Goal: Transaction & Acquisition: Subscribe to service/newsletter

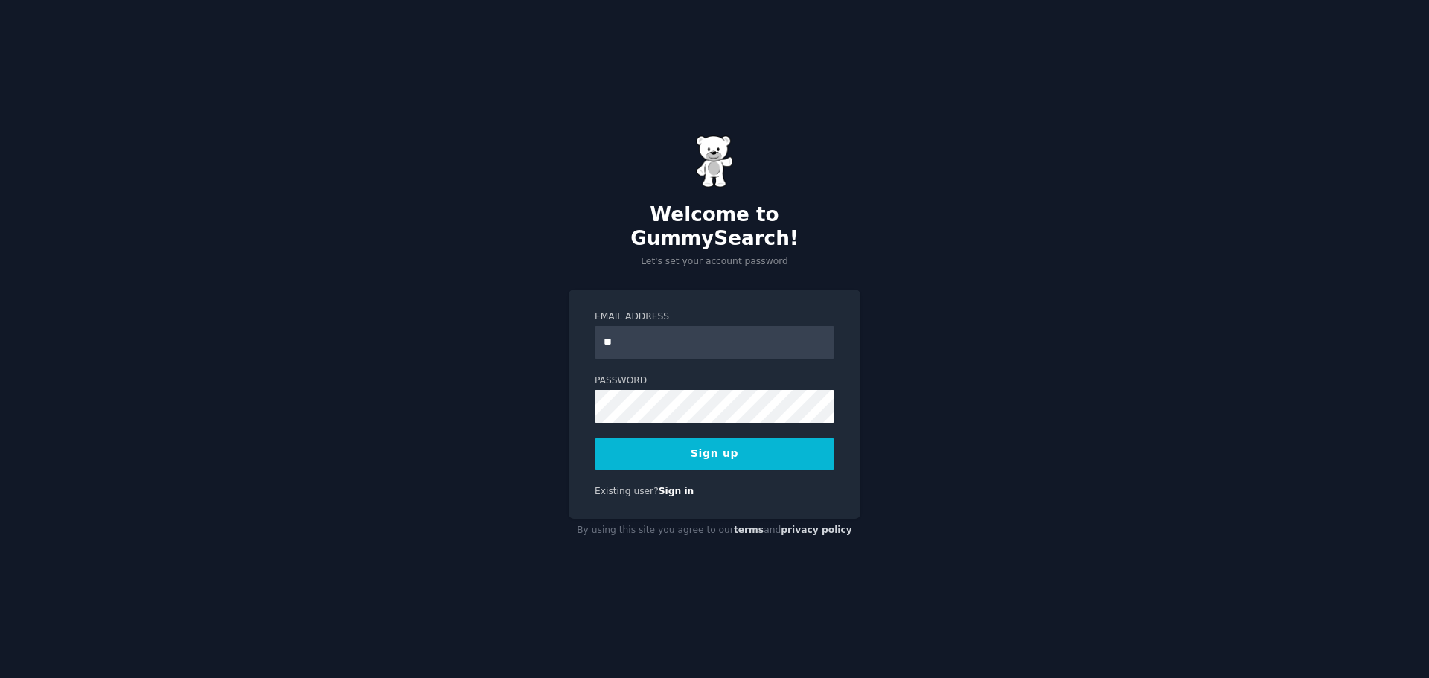
type input "**********"
click at [691, 439] on button "Sign up" at bounding box center [715, 453] width 240 height 31
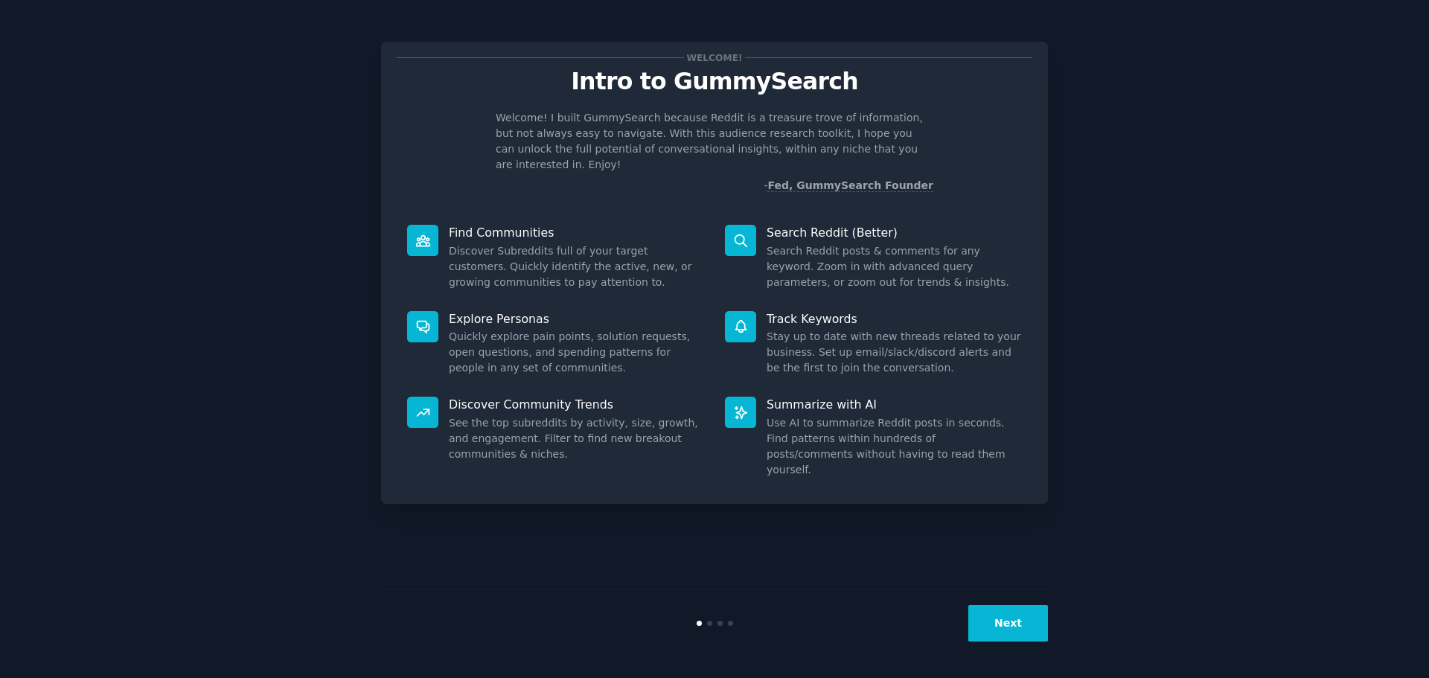
click at [1010, 620] on button "Next" at bounding box center [1008, 623] width 80 height 36
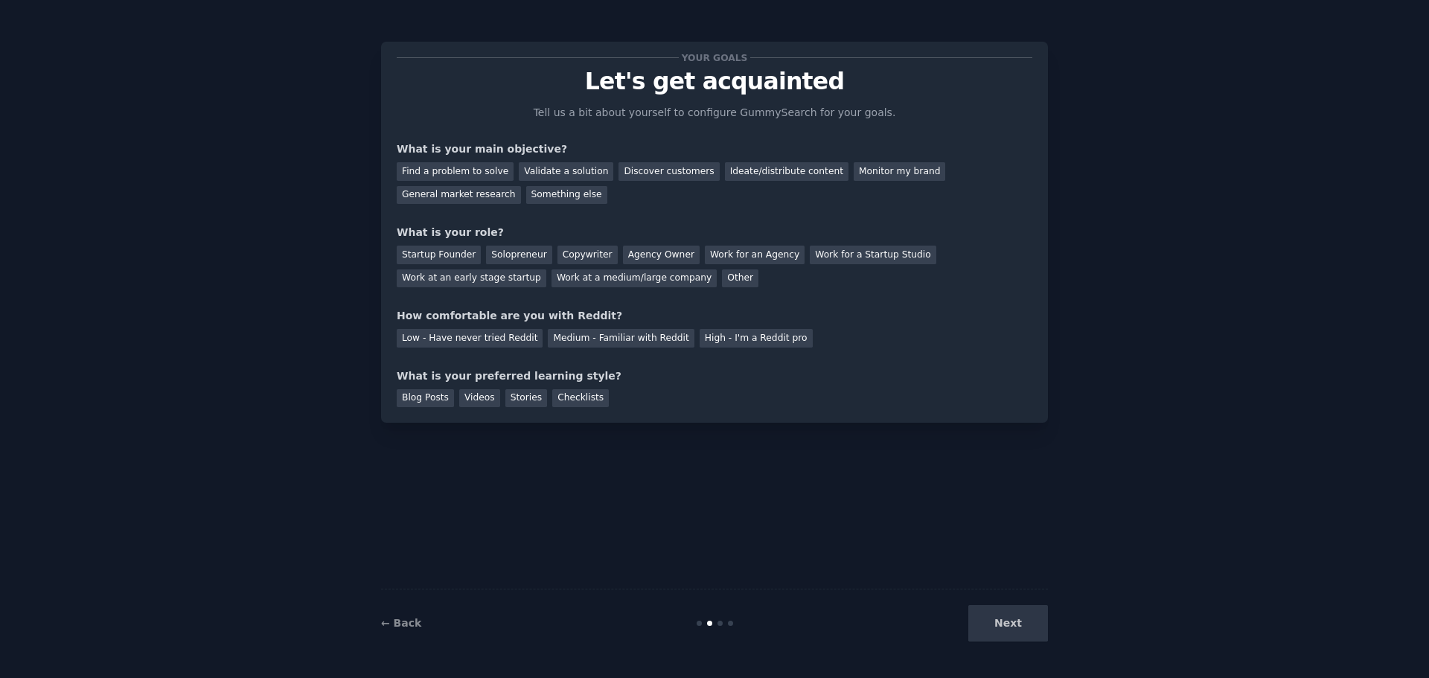
click at [1009, 621] on div "Next" at bounding box center [936, 623] width 223 height 36
drag, startPoint x: 992, startPoint y: 639, endPoint x: 975, endPoint y: 622, distance: 23.7
click at [992, 638] on div "Next" at bounding box center [936, 623] width 223 height 36
click at [1026, 611] on div "Next" at bounding box center [936, 623] width 223 height 36
click at [1020, 630] on div "Next" at bounding box center [936, 623] width 223 height 36
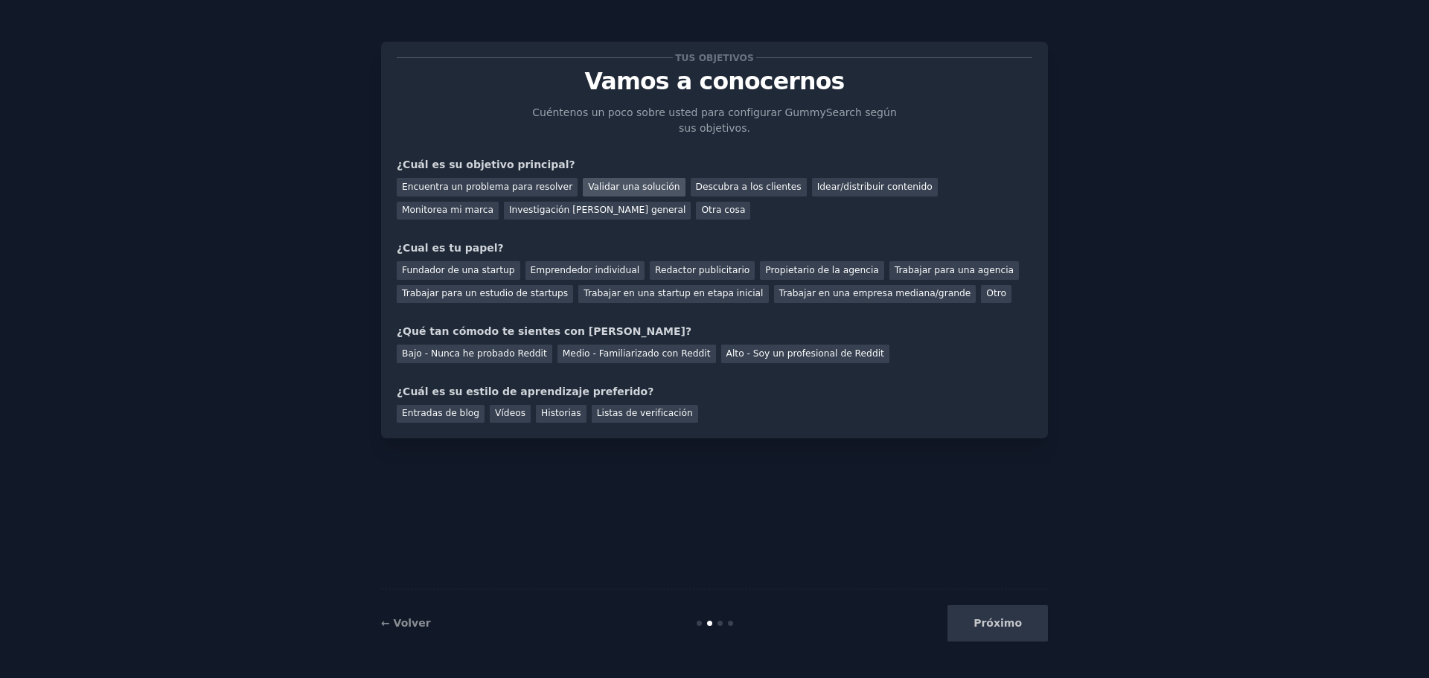
click at [596, 189] on font "Validar una solución" at bounding box center [634, 187] width 92 height 10
click at [577, 275] on font "Emprendedor individual" at bounding box center [585, 270] width 109 height 10
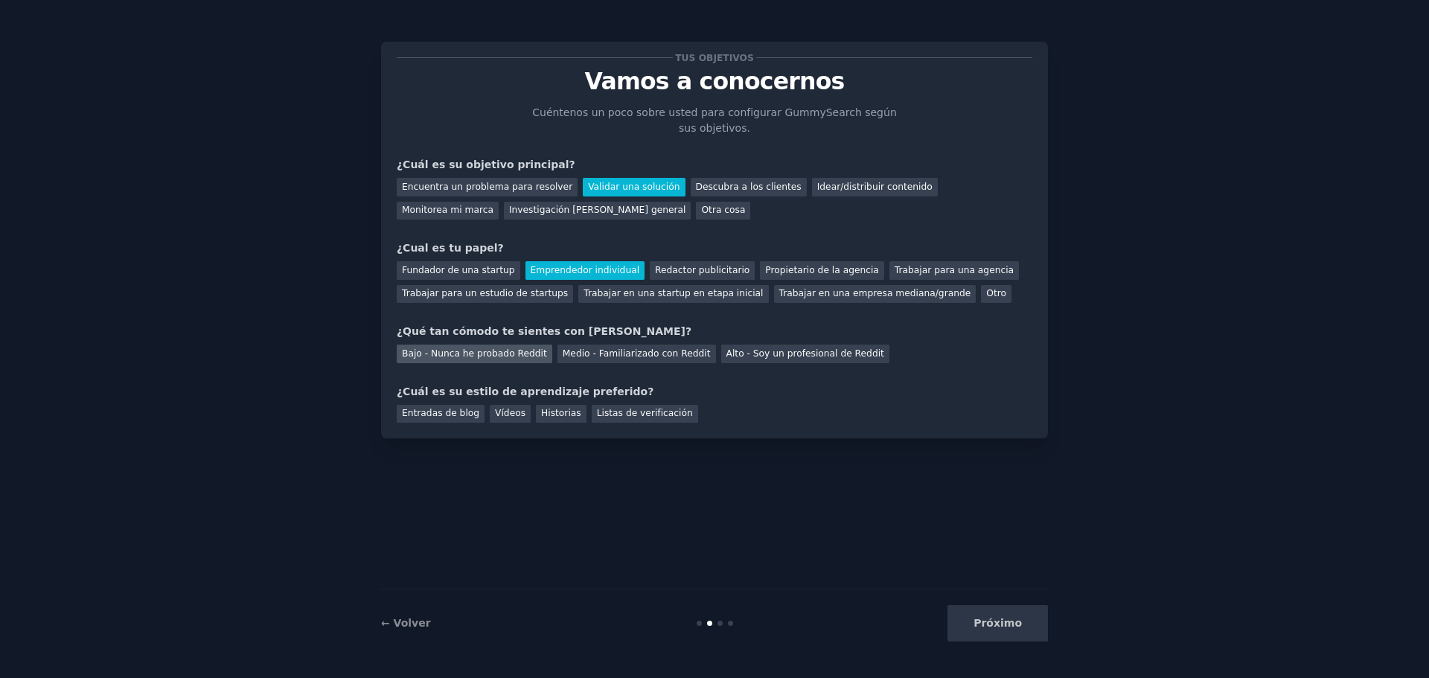
click at [497, 360] on div "Bajo - Nunca he probado Reddit" at bounding box center [475, 354] width 156 height 19
click at [980, 623] on div "Próximo" at bounding box center [936, 623] width 223 height 36
click at [511, 418] on font "Vídeos" at bounding box center [510, 413] width 31 height 10
click at [1029, 630] on button "Próximo" at bounding box center [998, 623] width 100 height 36
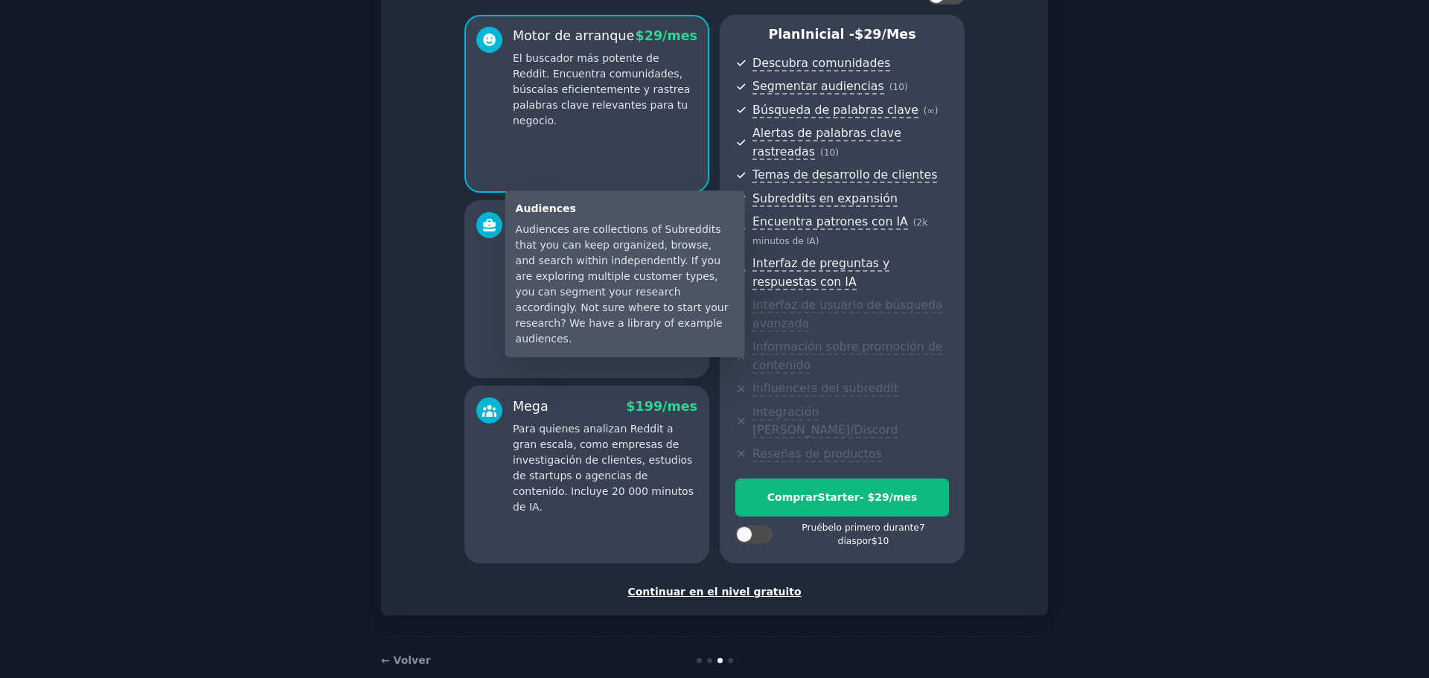
scroll to position [127, 0]
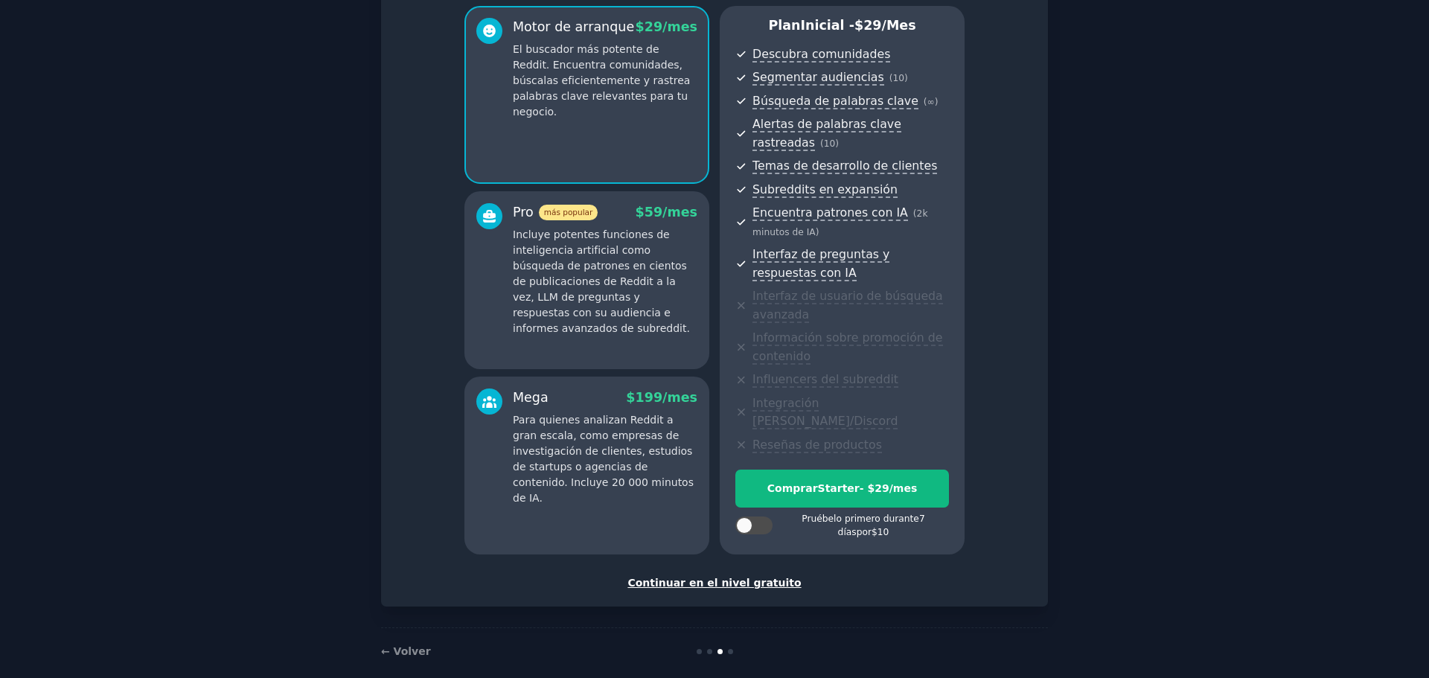
click at [717, 577] on font "Continuar en el nivel gratuito" at bounding box center [713, 583] width 173 height 12
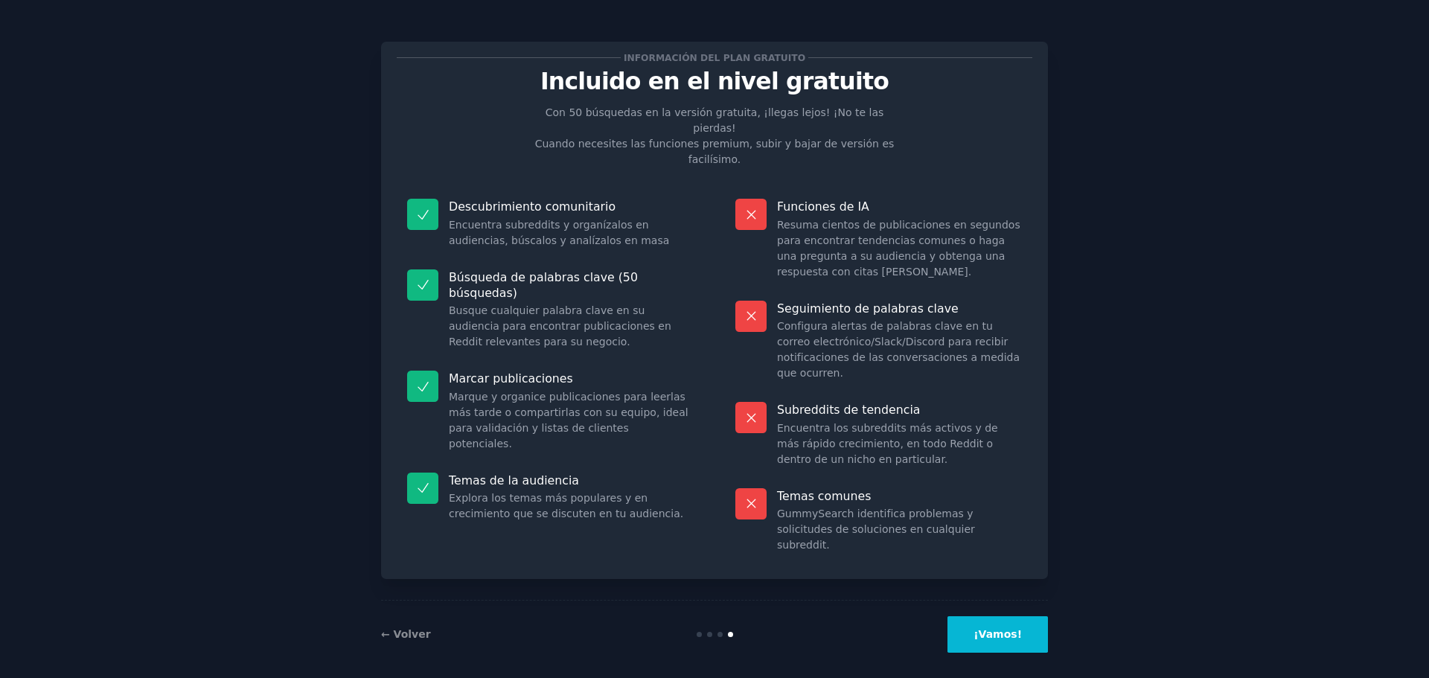
click at [1011, 629] on font "¡Vamos!" at bounding box center [998, 634] width 48 height 12
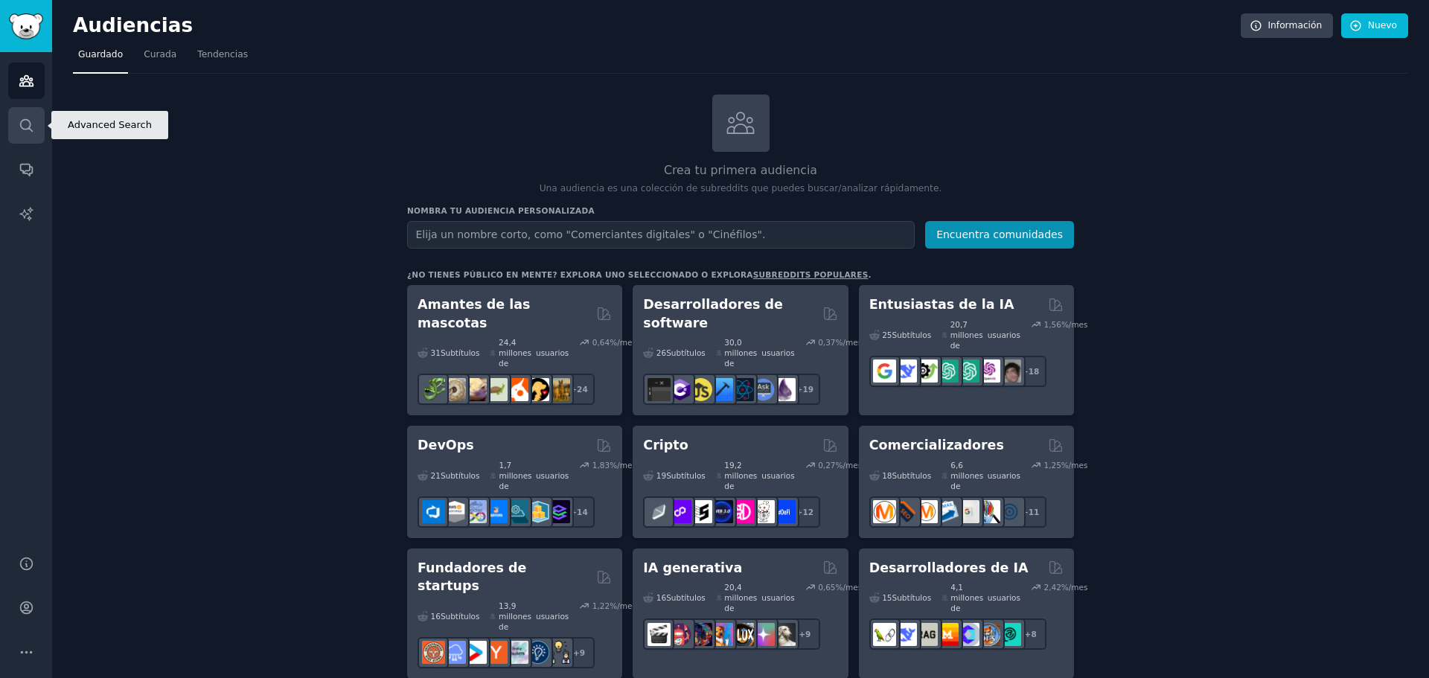
click at [32, 131] on icon "Barra lateral" at bounding box center [26, 125] width 12 height 12
